Goal: Task Accomplishment & Management: Complete application form

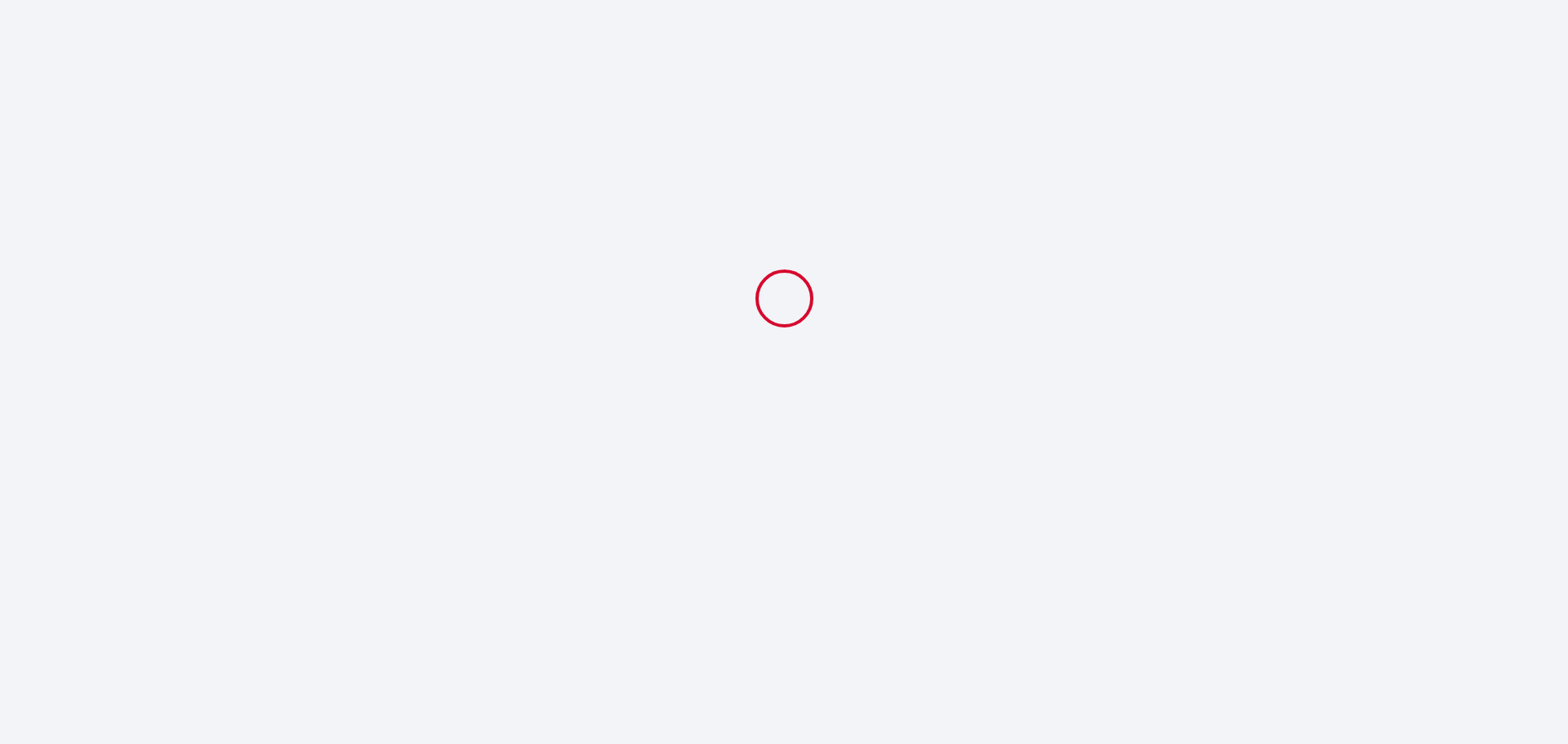
select select
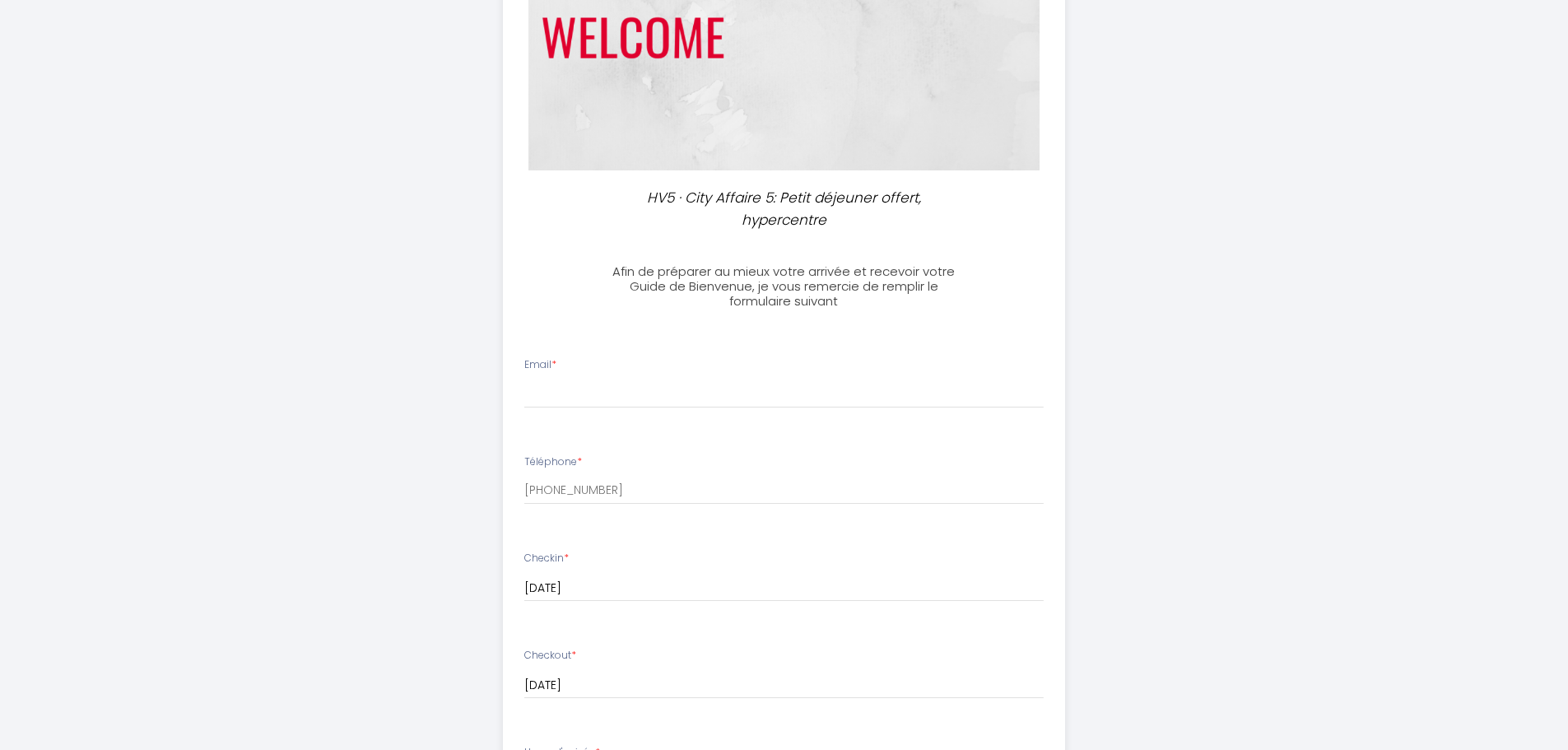
scroll to position [247, 0]
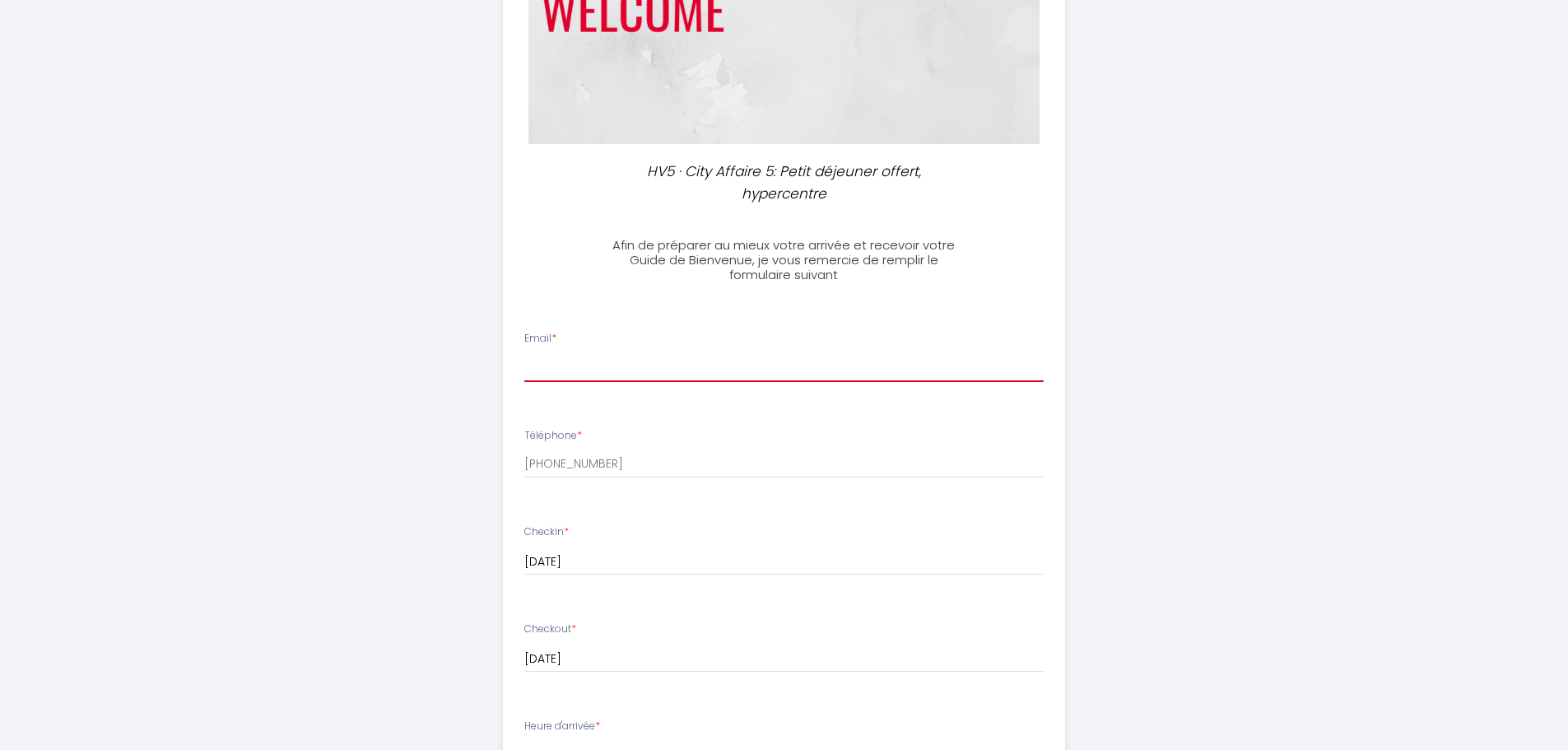
click at [812, 375] on input "Email *" at bounding box center [783, 367] width 519 height 30
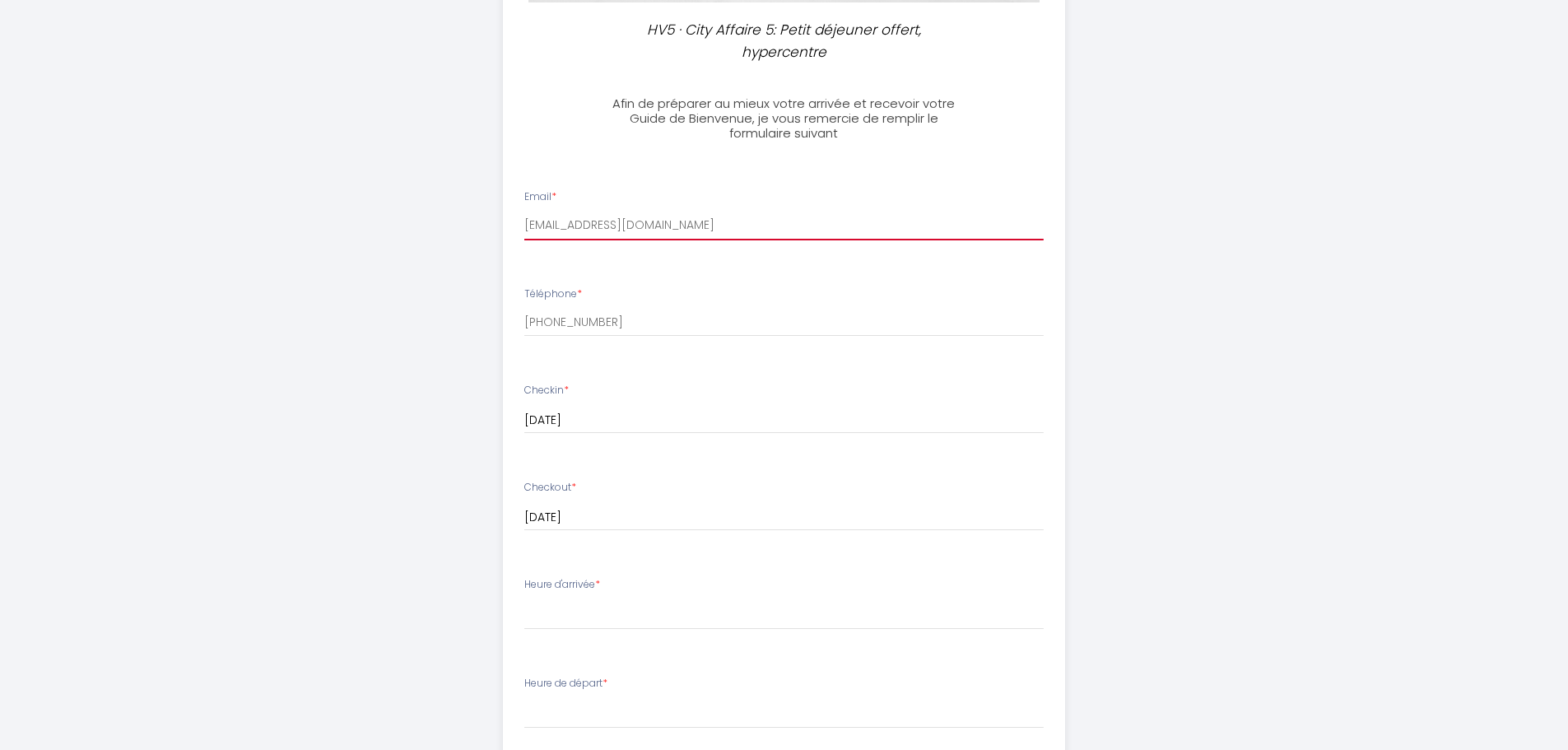
scroll to position [412, 0]
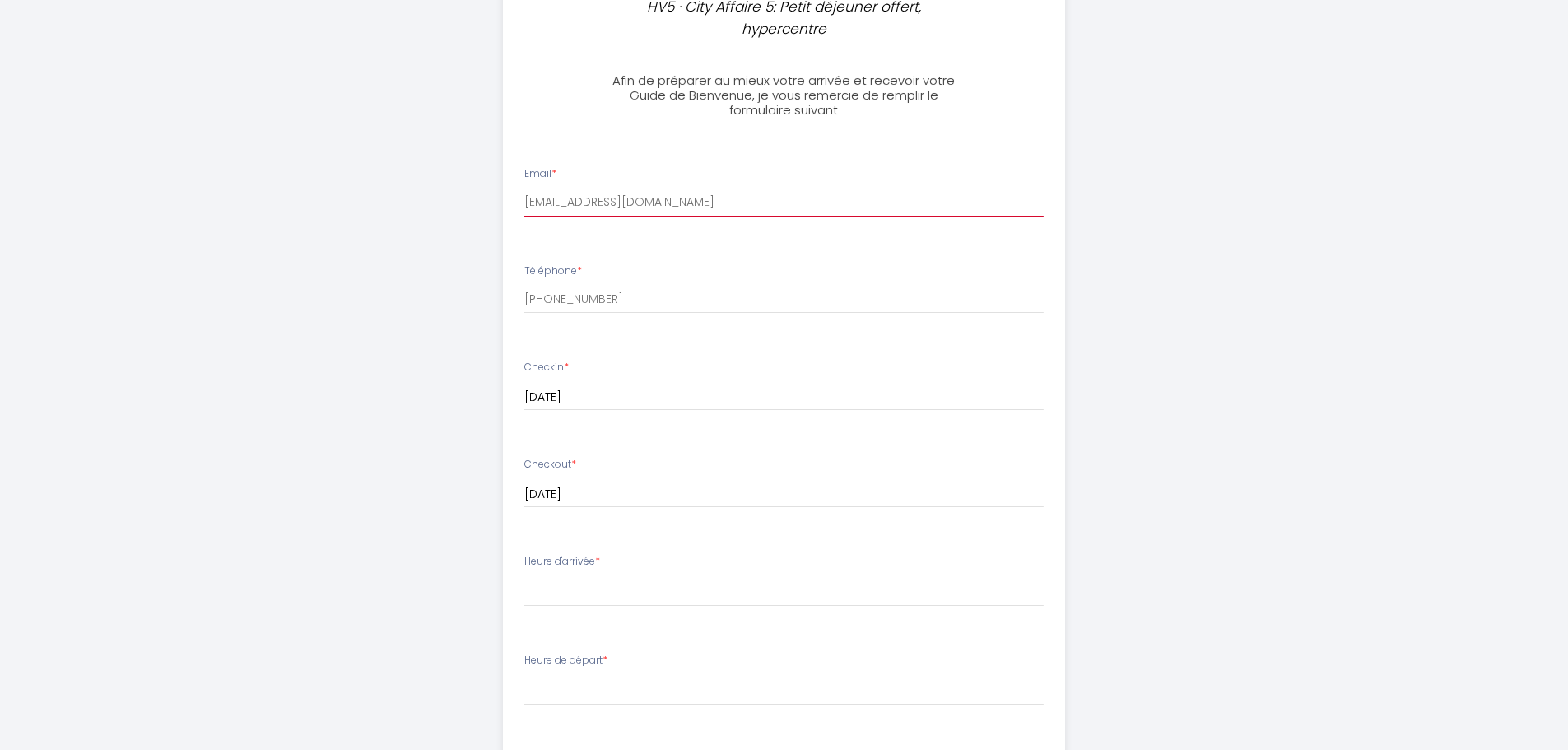
type input "[EMAIL_ADDRESS][DOMAIN_NAME]"
click at [767, 574] on div "Heure d'arrivée * 15:00 15:30 16:00 16:30 17:00 17:30 18:00 18:30 19:00 19:30 2…" at bounding box center [783, 580] width 519 height 52
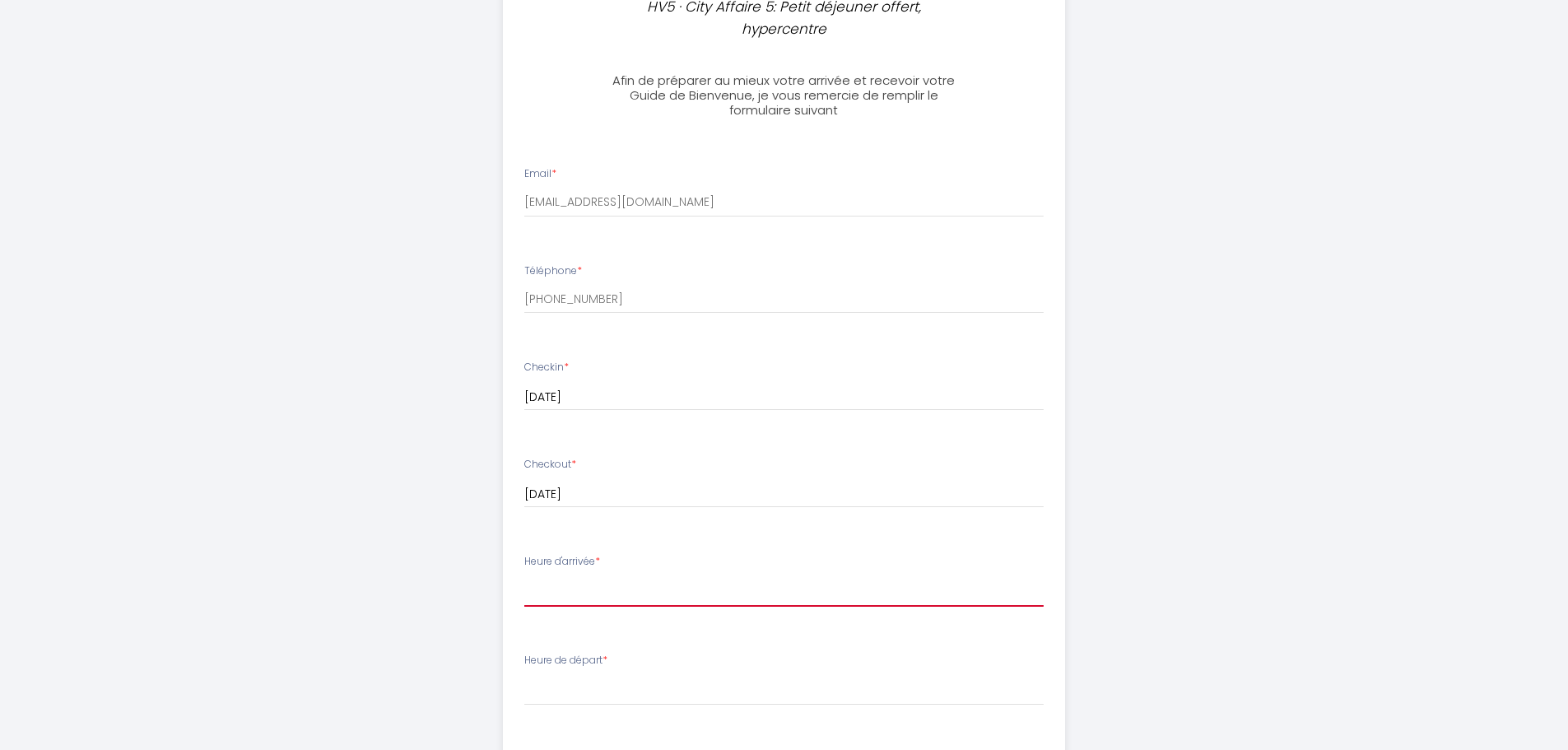
click at [717, 586] on select "15:00 15:30 16:00 16:30 17:00 17:30 18:00 18:30 19:00 19:30 20:00 20:30 21:00 2…" at bounding box center [783, 591] width 519 height 32
click at [449, 588] on div "HV5 · City Affaire 5: Petit déjeuner offert, hypercentre Afin de préparer au mi…" at bounding box center [784, 383] width 843 height 1591
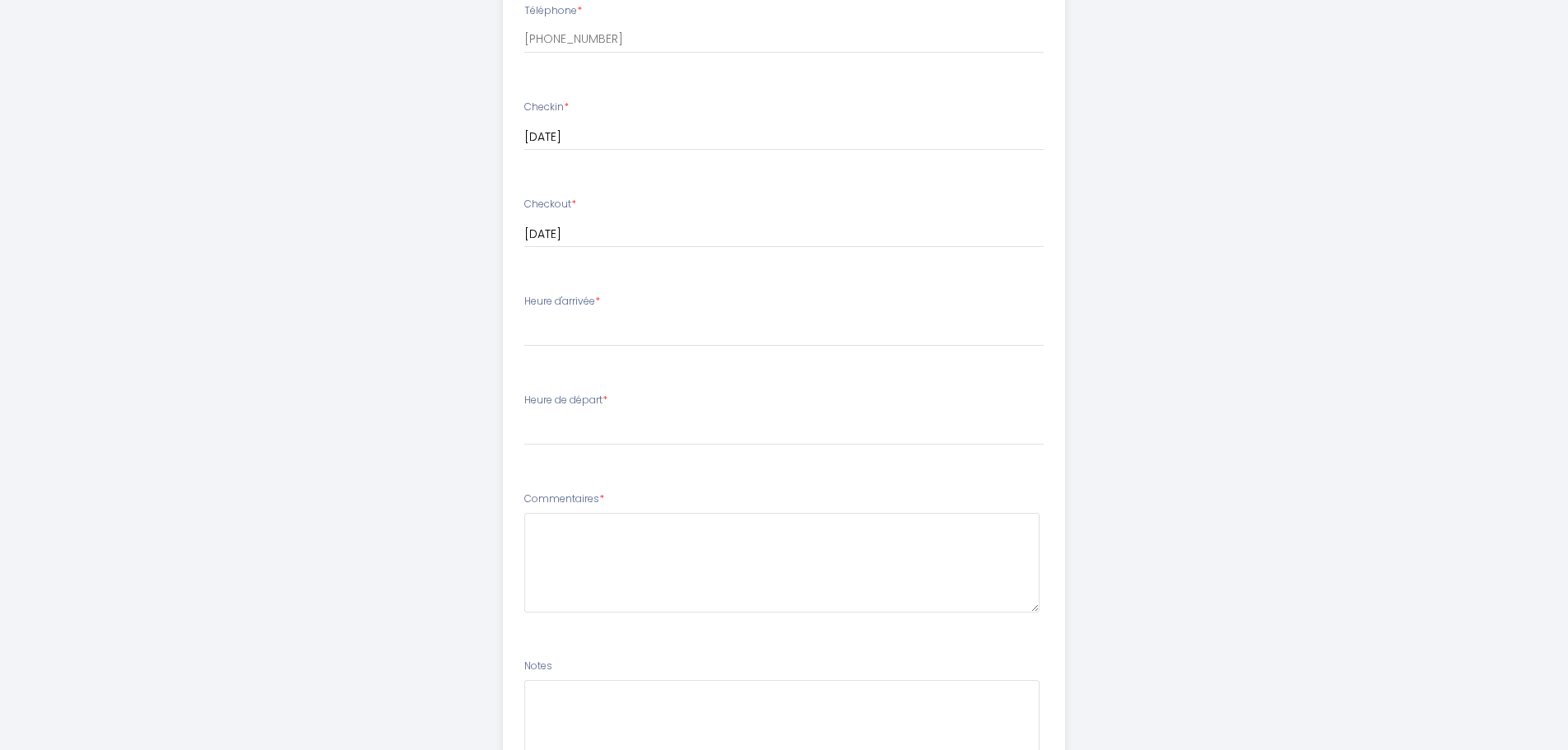
scroll to position [577, 0]
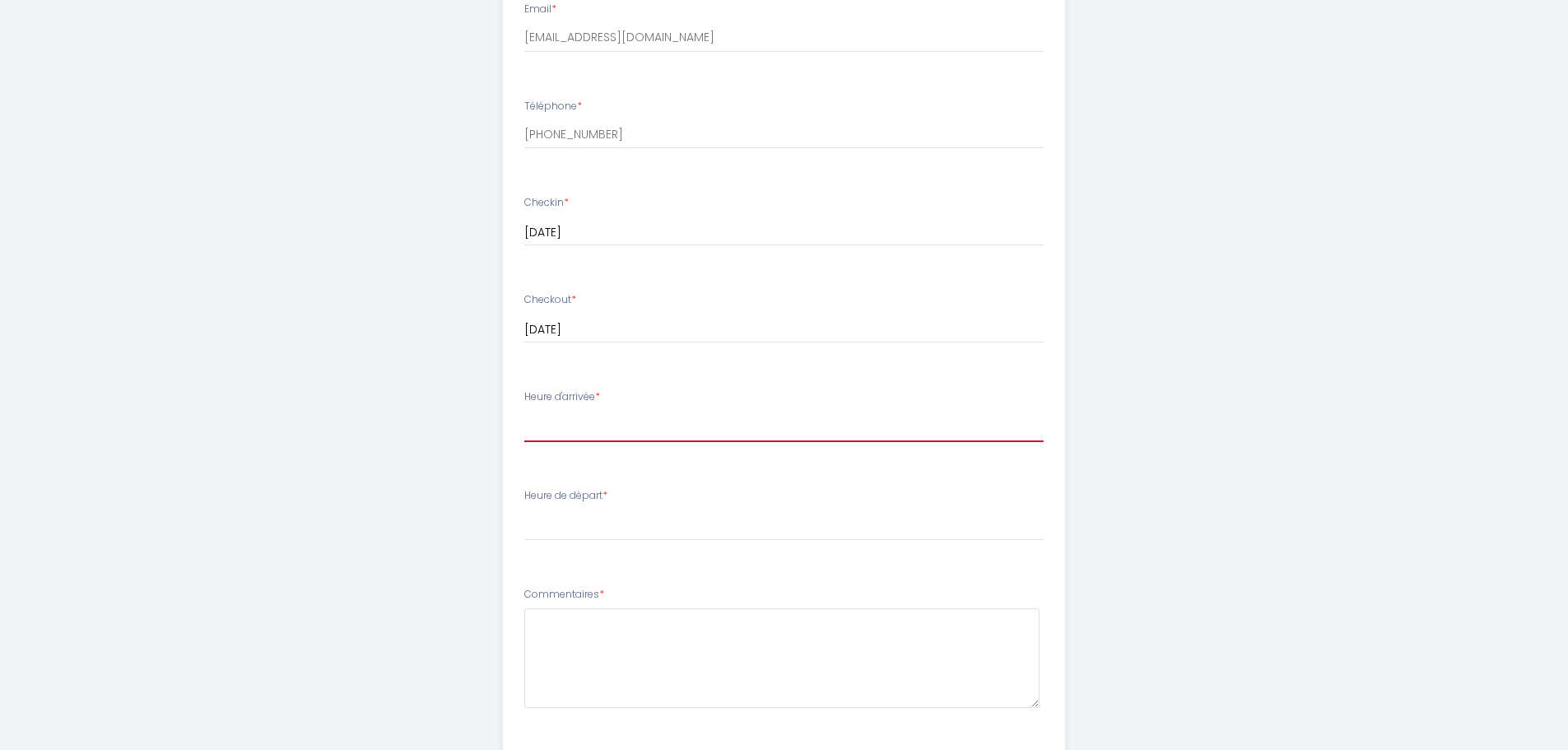
click at [630, 419] on select "15:00 15:30 16:00 16:30 17:00 17:30 18:00 18:30 19:00 19:30 20:00 20:30 21:00 2…" at bounding box center [783, 427] width 519 height 32
select select "20:00"
click at [524, 411] on select "15:00 15:30 16:00 16:30 17:00 17:30 18:00 18:30 19:00 19:30 20:00 20:30 21:00 2…" at bounding box center [783, 427] width 519 height 32
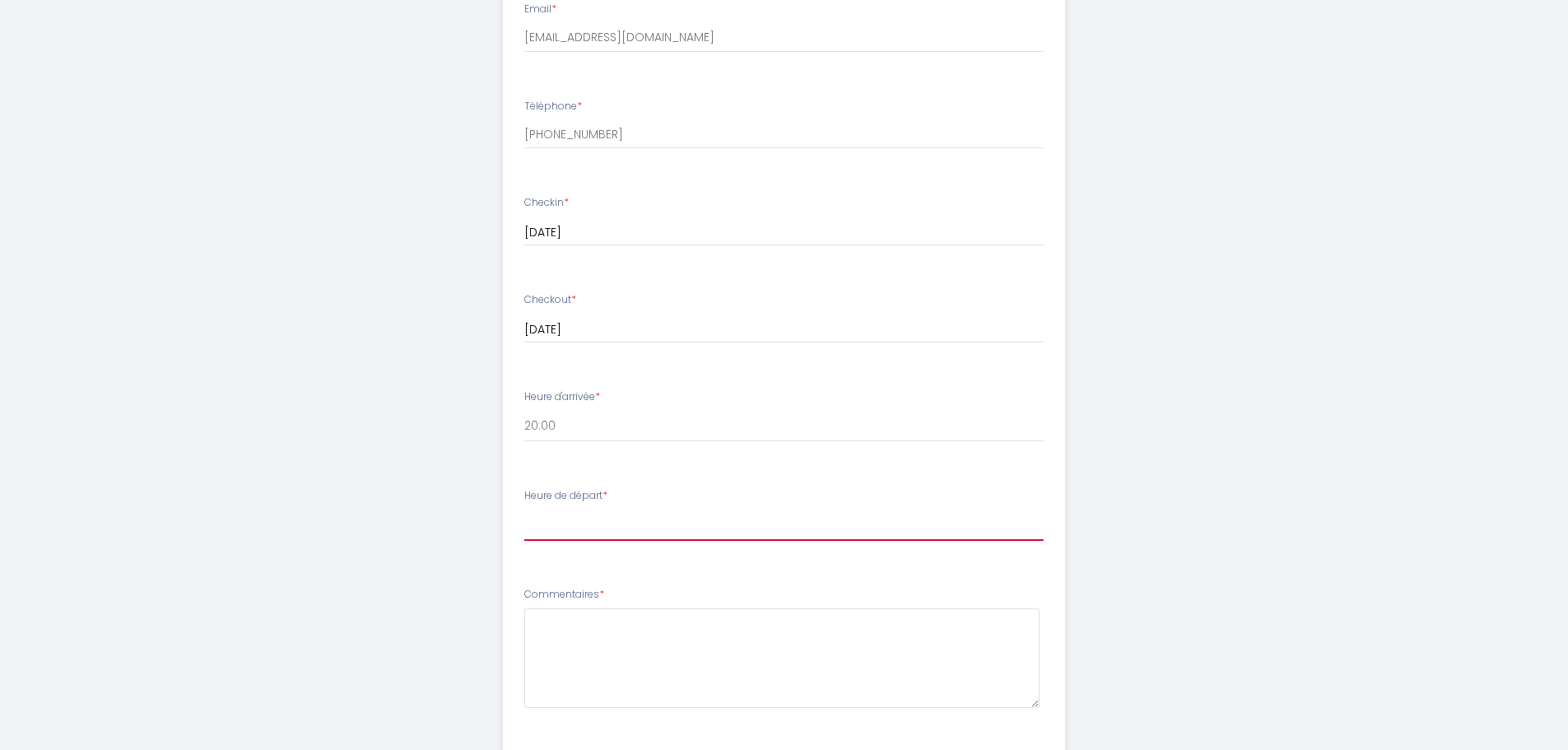
click at [609, 511] on select "00:00 00:30 01:00 01:30 02:00 02:30 03:00 03:30 04:00 04:30 05:00 05:30 06:00 0…" at bounding box center [783, 525] width 519 height 32
select select "09:00"
click at [524, 510] on select "00:00 00:30 01:00 01:30 02:00 02:30 03:00 03:30 04:00 04:30 05:00 05:30 06:00 0…" at bounding box center [783, 525] width 519 height 32
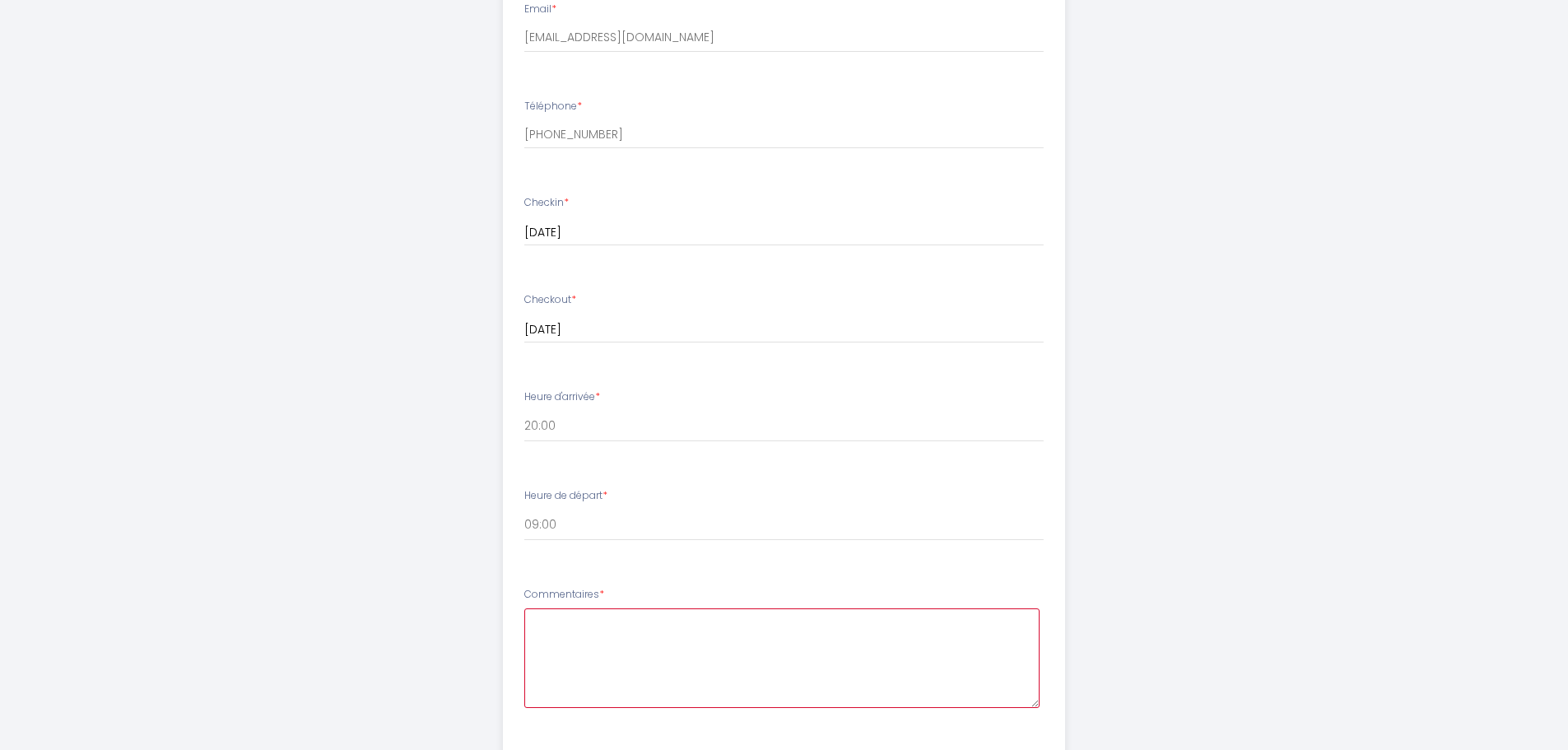
click at [639, 640] on textarea at bounding box center [781, 658] width 515 height 99
click at [595, 640] on textarea at bounding box center [781, 658] width 515 height 99
paste textarea "Bonjour, les horaires d'arrivée et de départ sont susceptibles d'être modifiés.…"
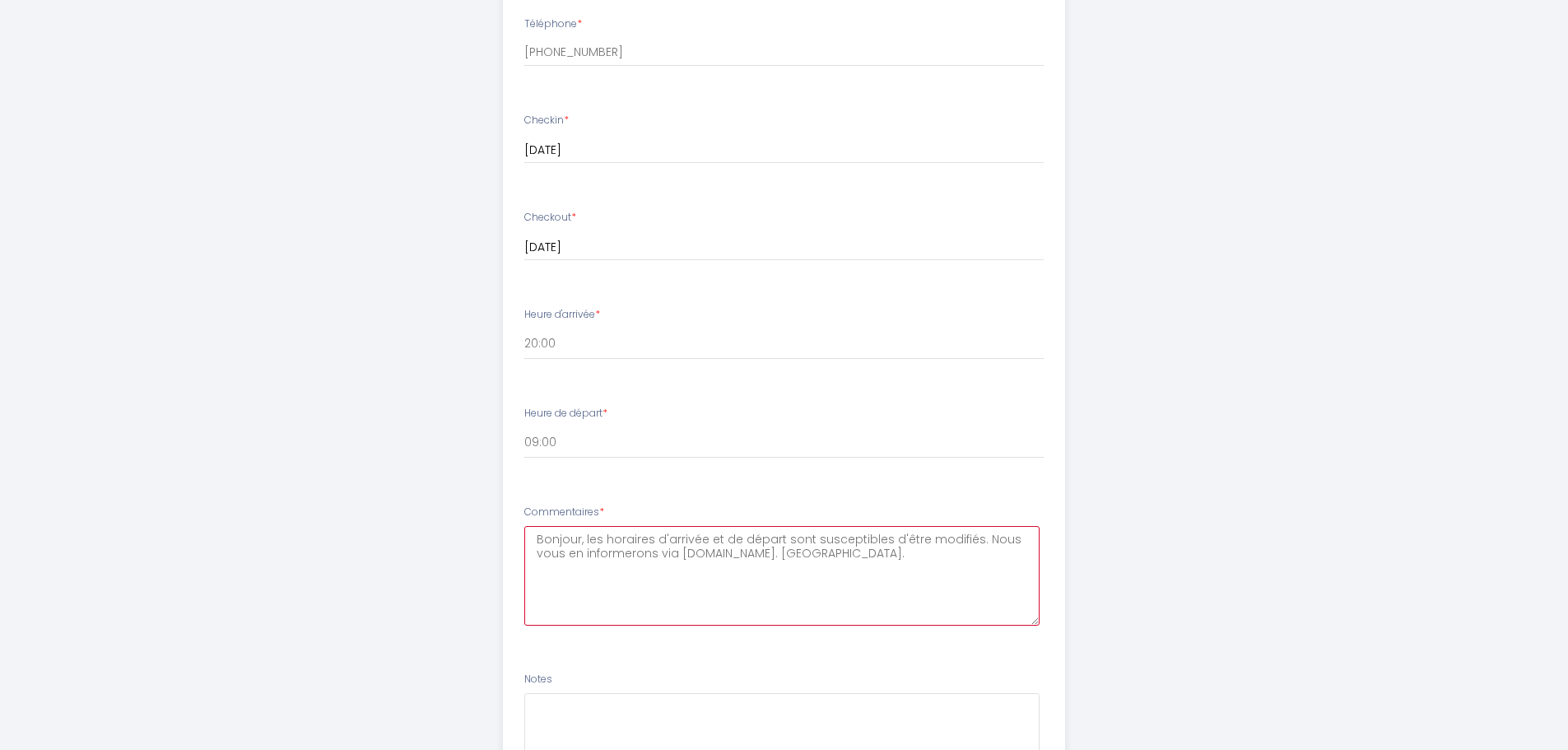
scroll to position [823, 0]
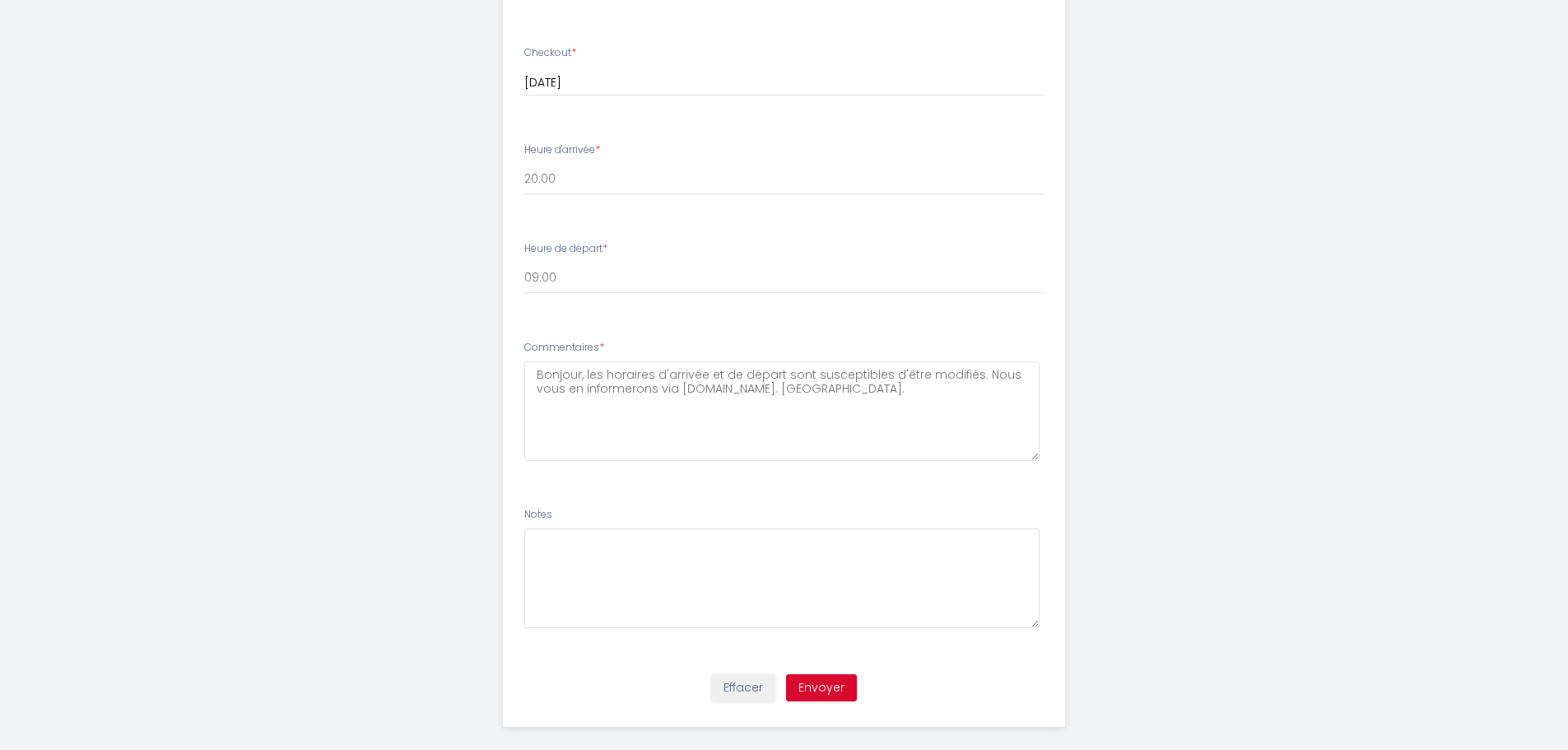
click at [546, 345] on label "Commentaires *" at bounding box center [564, 347] width 79 height 15
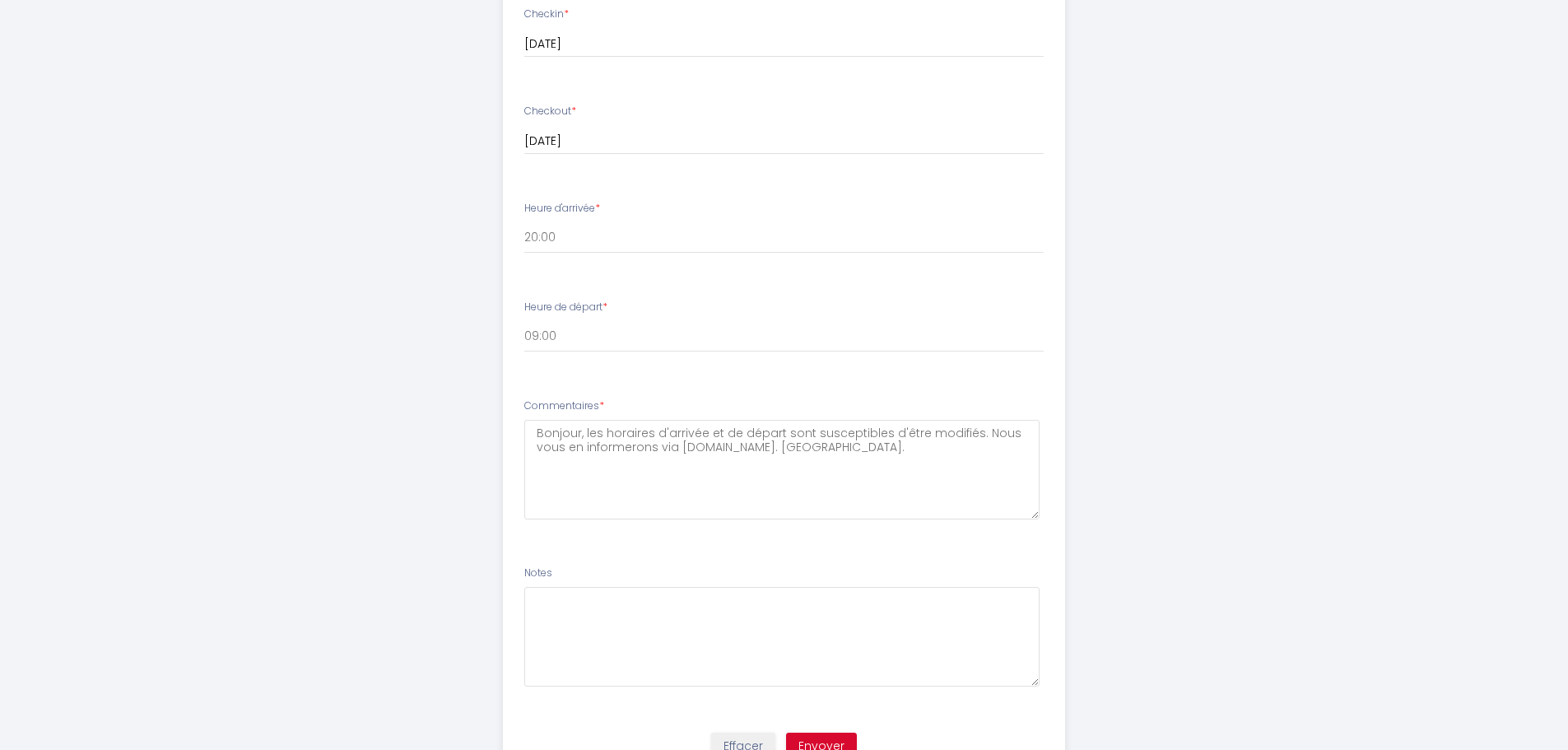
scroll to position [841, 0]
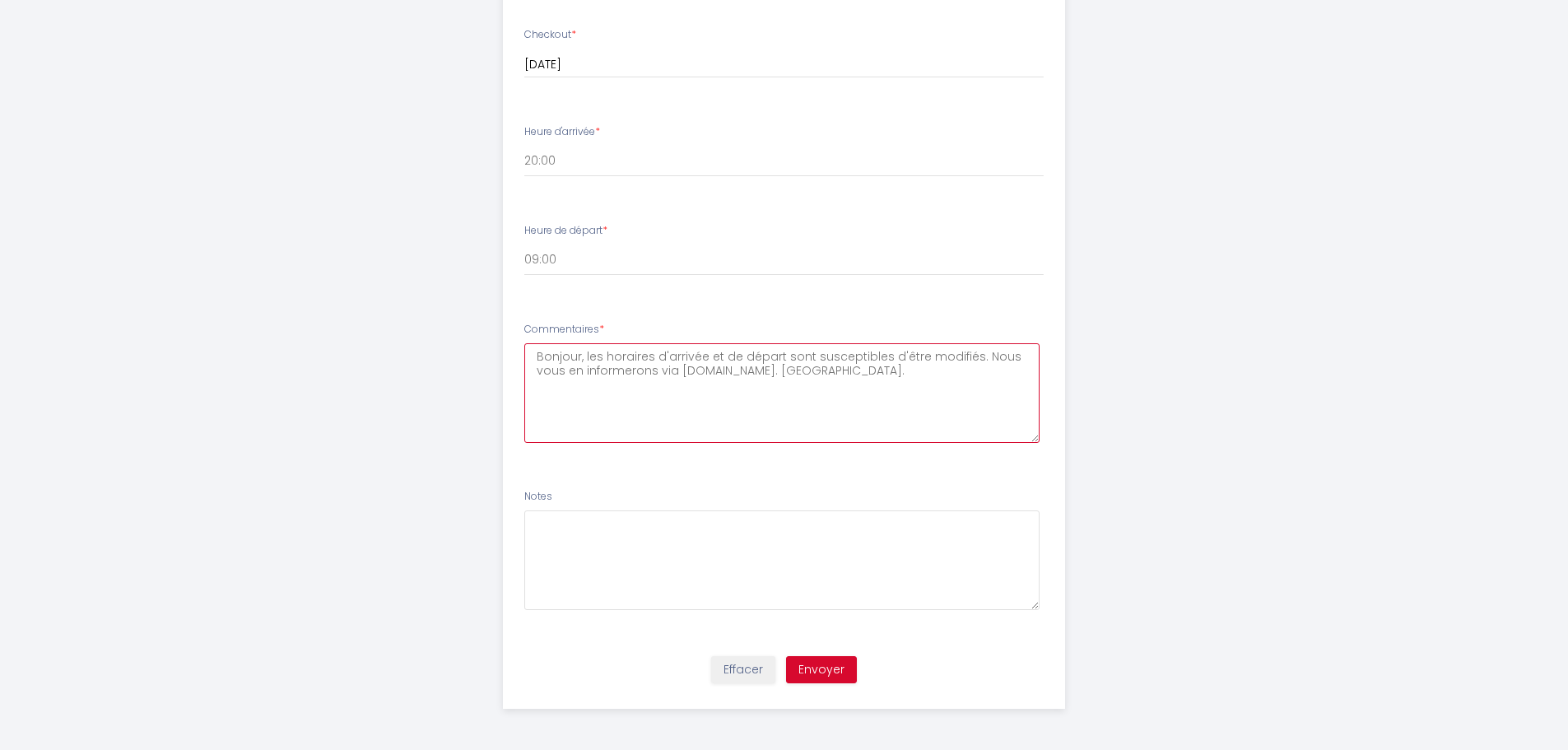
click at [792, 372] on textarea "Bonjour, les horaires d'arrivée et de départ sont susceptibles d'être modifiés.…" at bounding box center [781, 393] width 515 height 99
type textarea "Bonjour, les horaires d'arrivée et de départ sont susceptibles d'être modifiés.…"
click at [544, 158] on select "15:00 15:30 16:00 16:30 17:00 17:30 18:00 18:30 19:00 19:30 20:00 20:30 21:00 2…" at bounding box center [783, 161] width 519 height 32
select select "18:00"
click at [524, 145] on select "15:00 15:30 16:00 16:30 17:00 17:30 18:00 18:30 19:00 19:30 20:00 20:30 21:00 2…" at bounding box center [783, 161] width 519 height 32
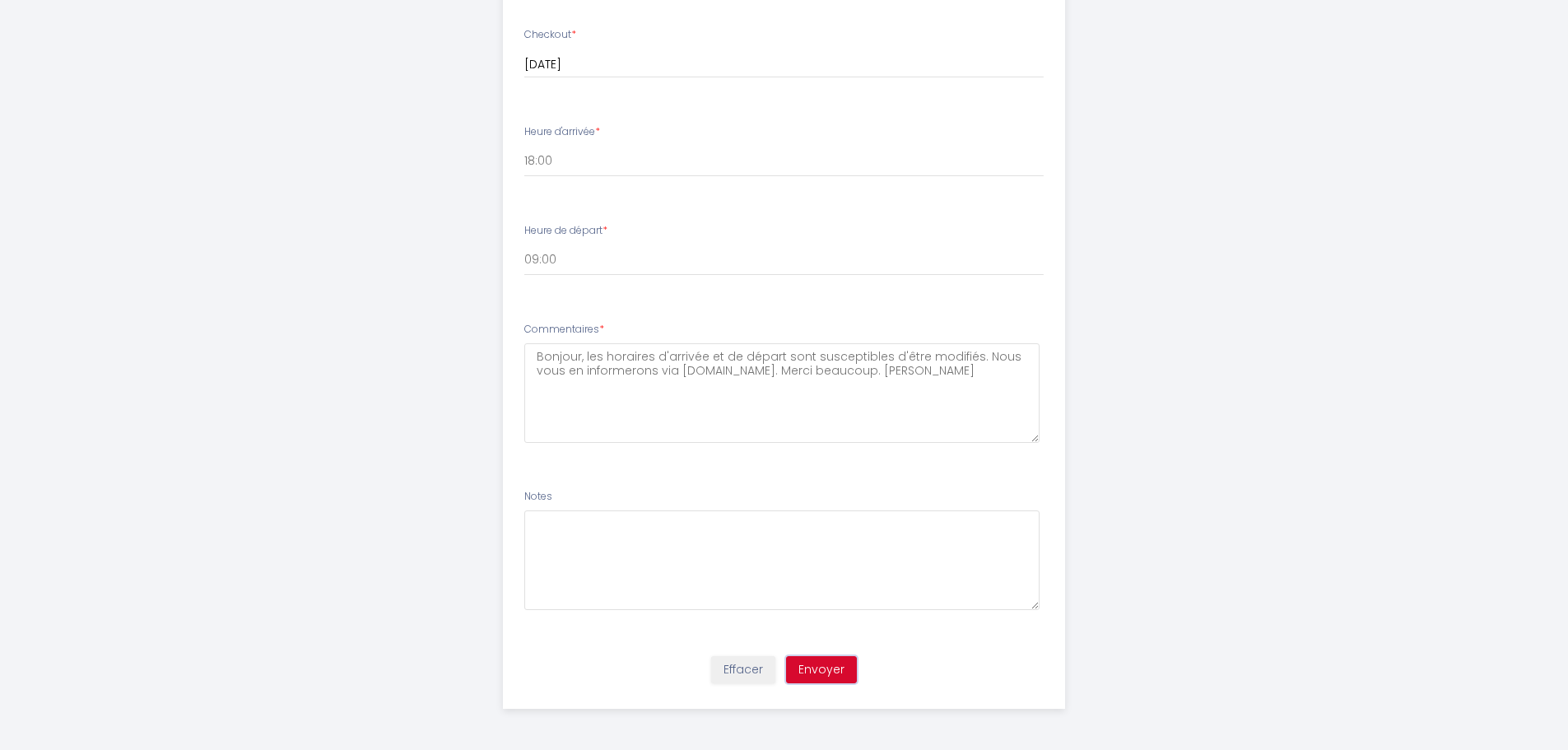
click at [817, 670] on button "Envoyer" at bounding box center [821, 670] width 70 height 28
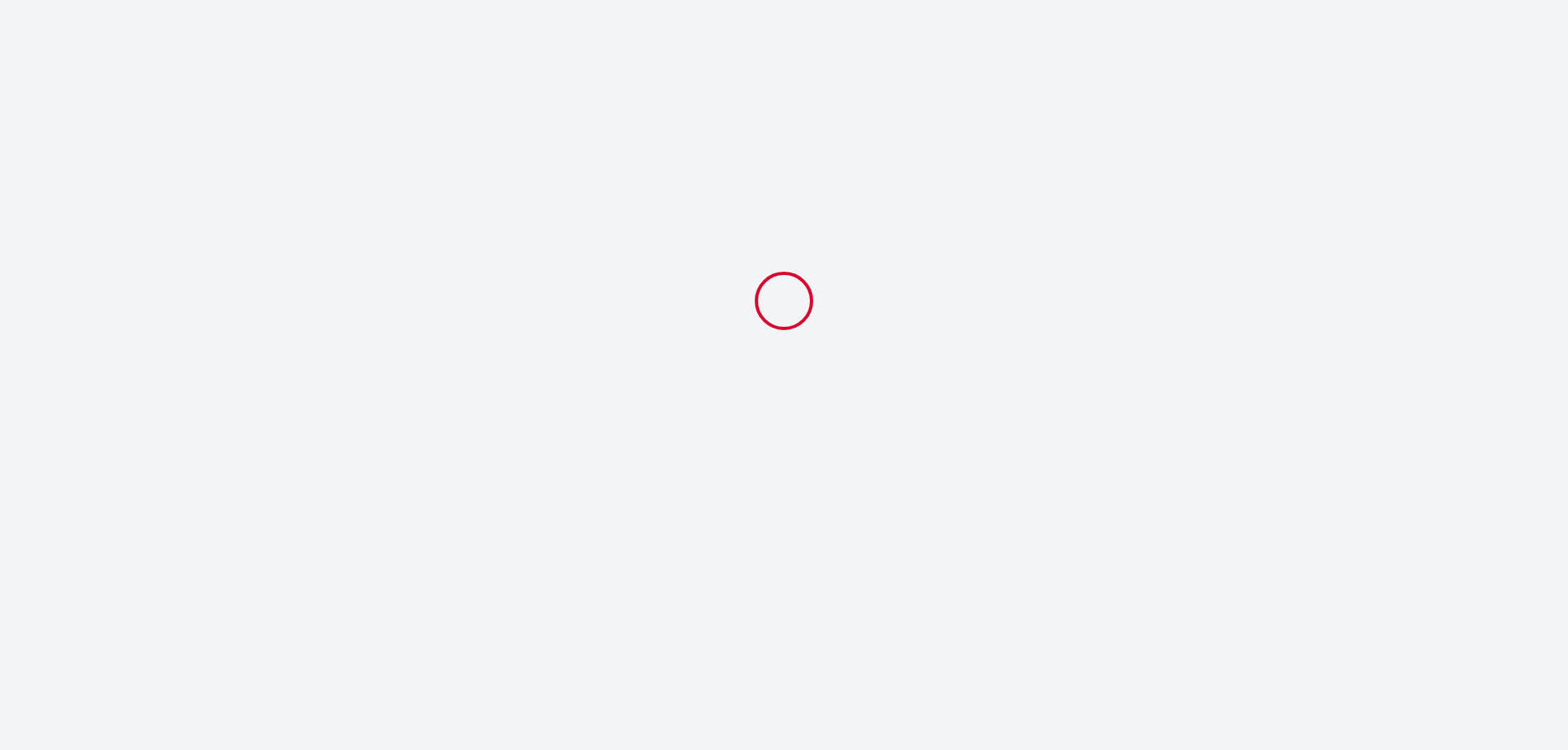
scroll to position [0, 0]
select select "18:00"
select select "09:00"
